Goal: Task Accomplishment & Management: Use online tool/utility

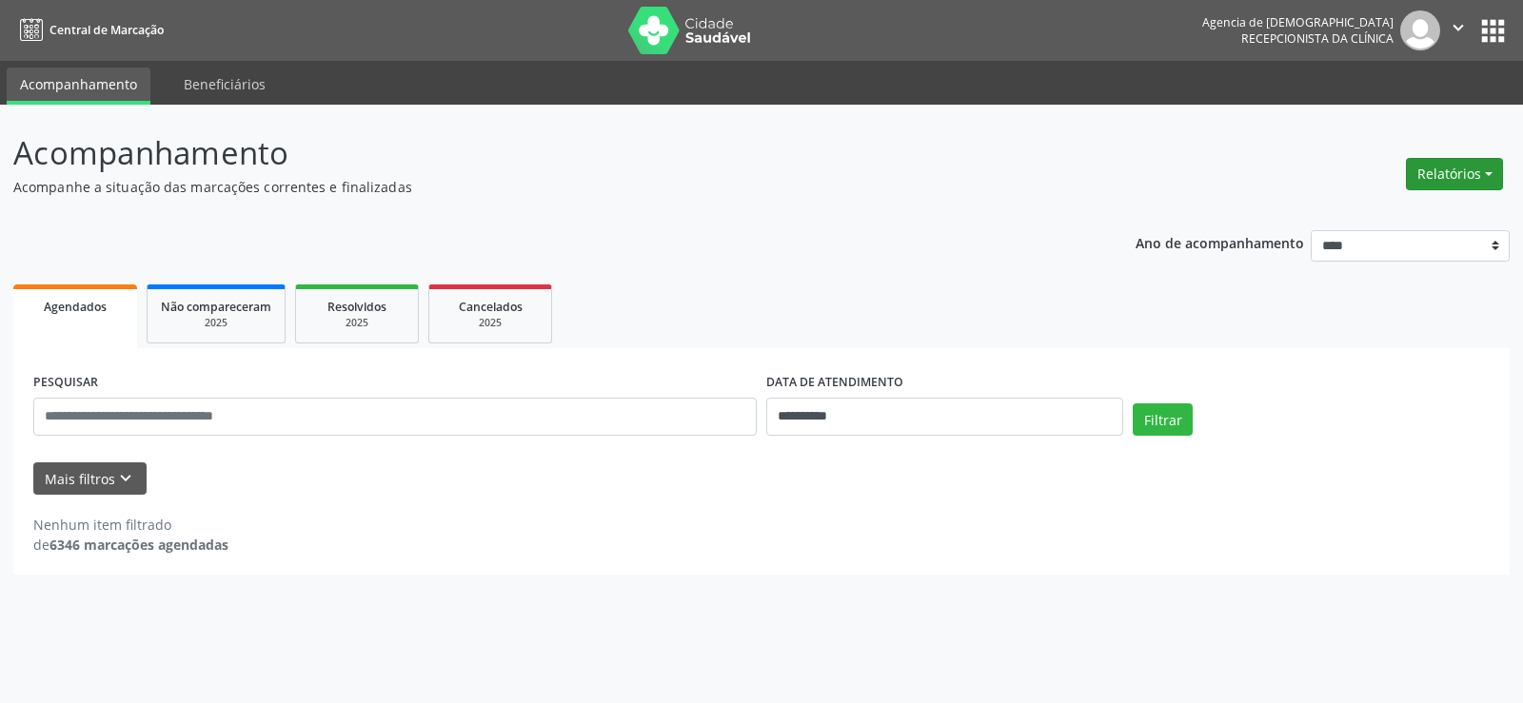
click at [1428, 170] on button "Relatórios" at bounding box center [1454, 174] width 97 height 32
click at [1371, 207] on link "Agendamentos" at bounding box center [1401, 215] width 205 height 27
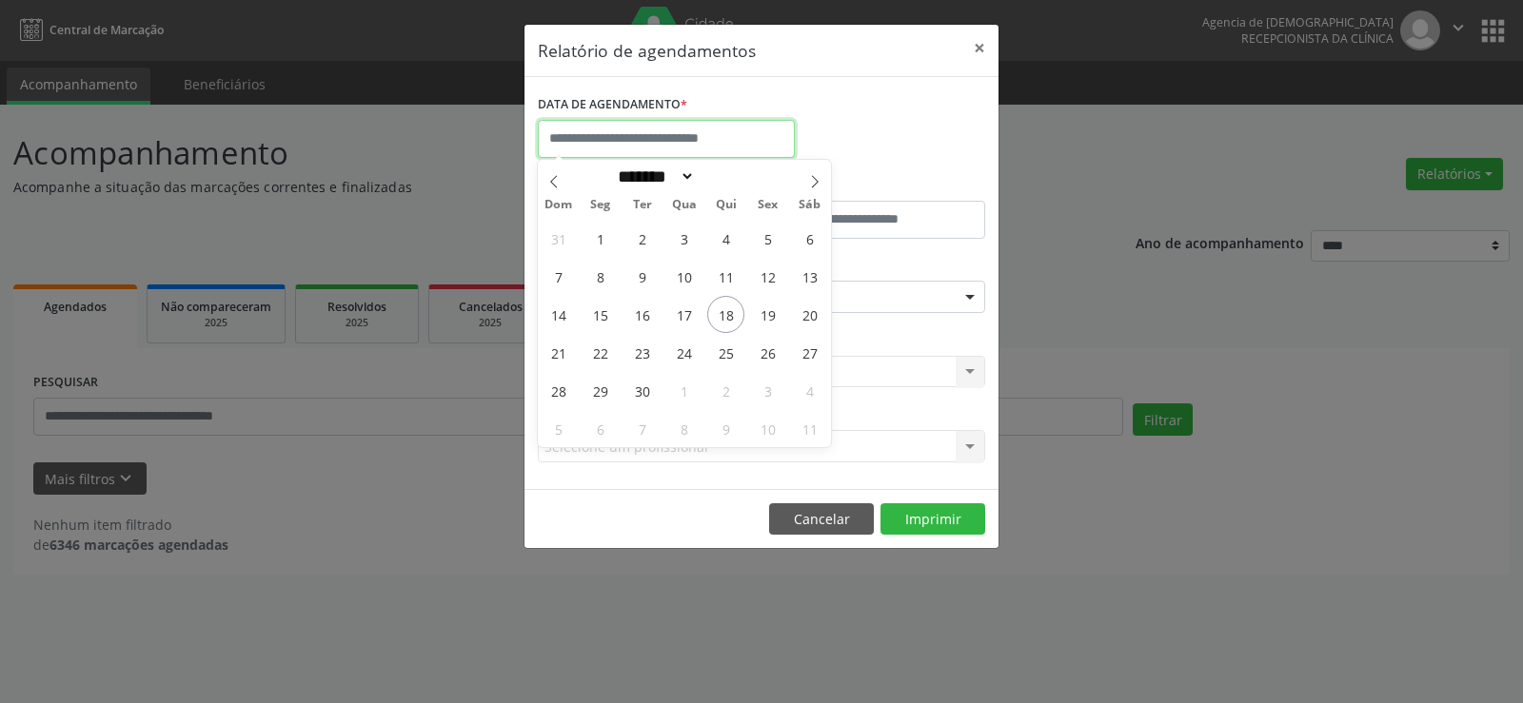
click at [707, 129] on input "text" at bounding box center [666, 139] width 257 height 38
click at [762, 309] on span "19" at bounding box center [767, 314] width 37 height 37
type input "**********"
click at [762, 309] on span "19" at bounding box center [767, 314] width 37 height 37
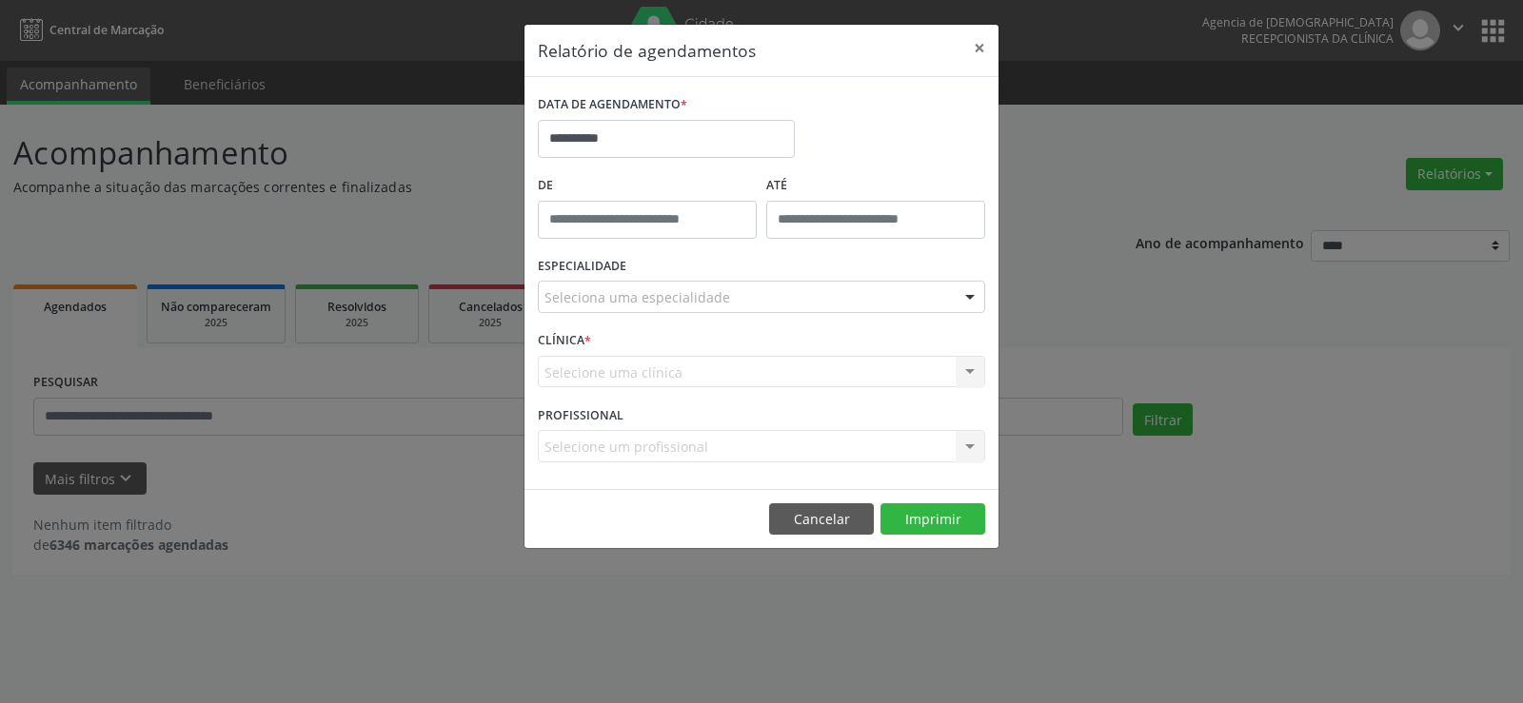
click at [751, 291] on div "Seleciona uma especialidade" at bounding box center [761, 297] width 447 height 32
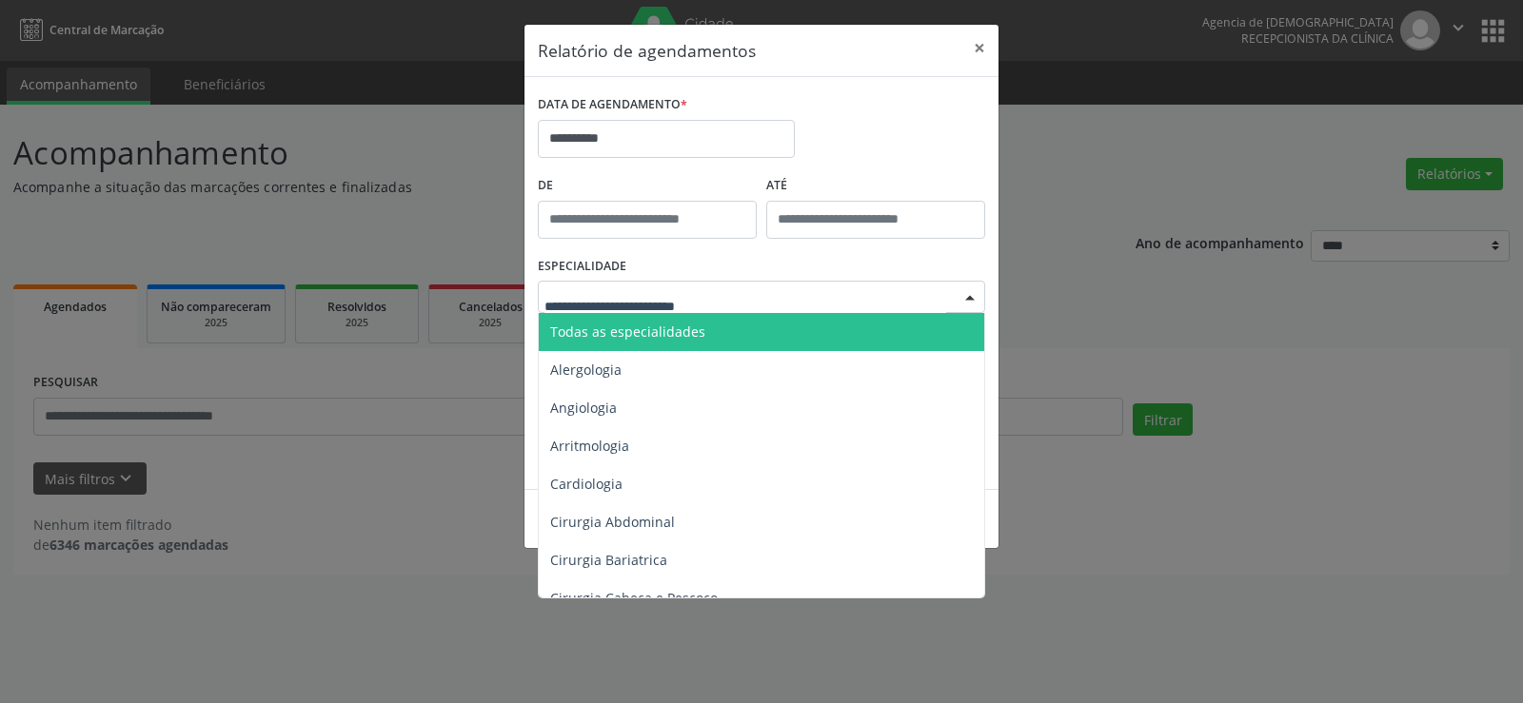
click at [731, 326] on span "Todas as especialidades" at bounding box center [763, 332] width 448 height 38
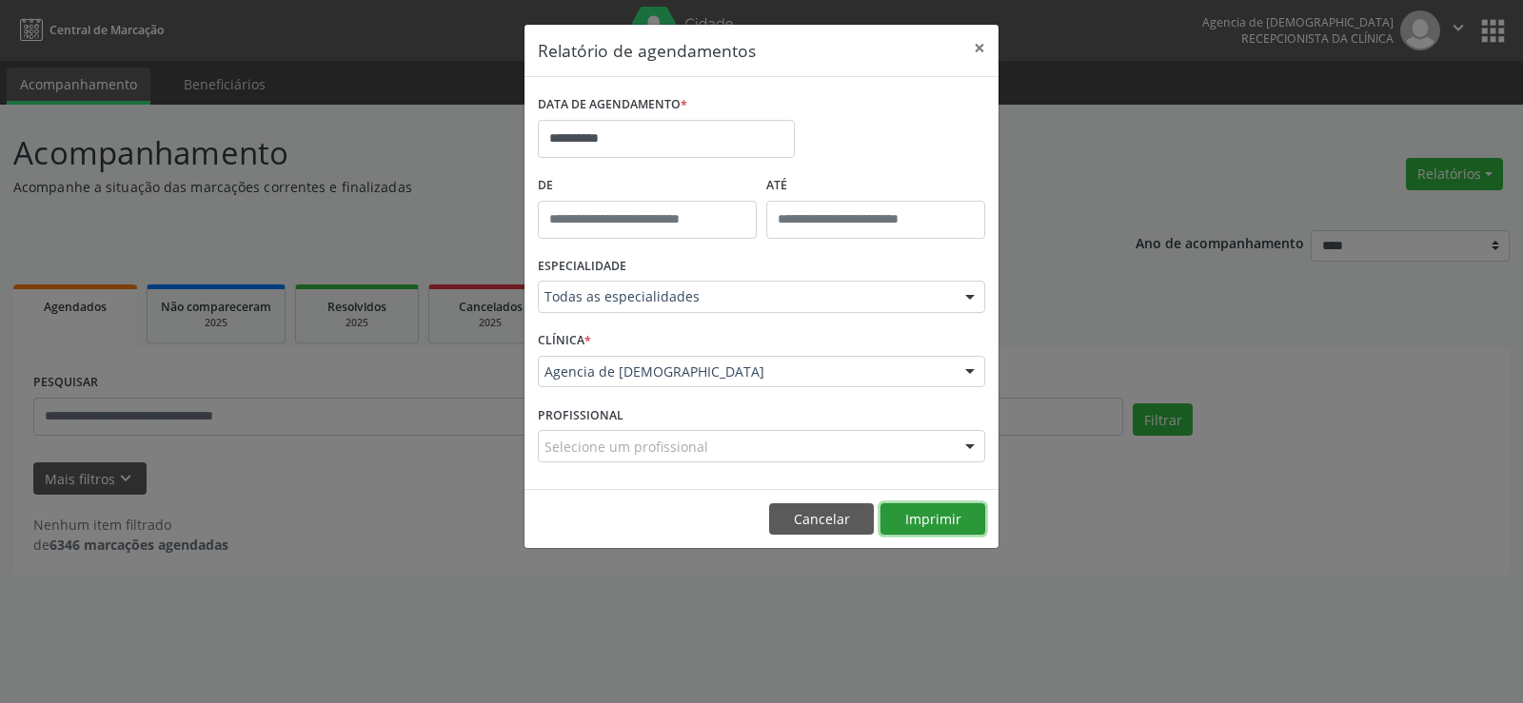
click at [930, 515] on button "Imprimir" at bounding box center [932, 519] width 105 height 32
